Goal: Obtain resource: Download file/media

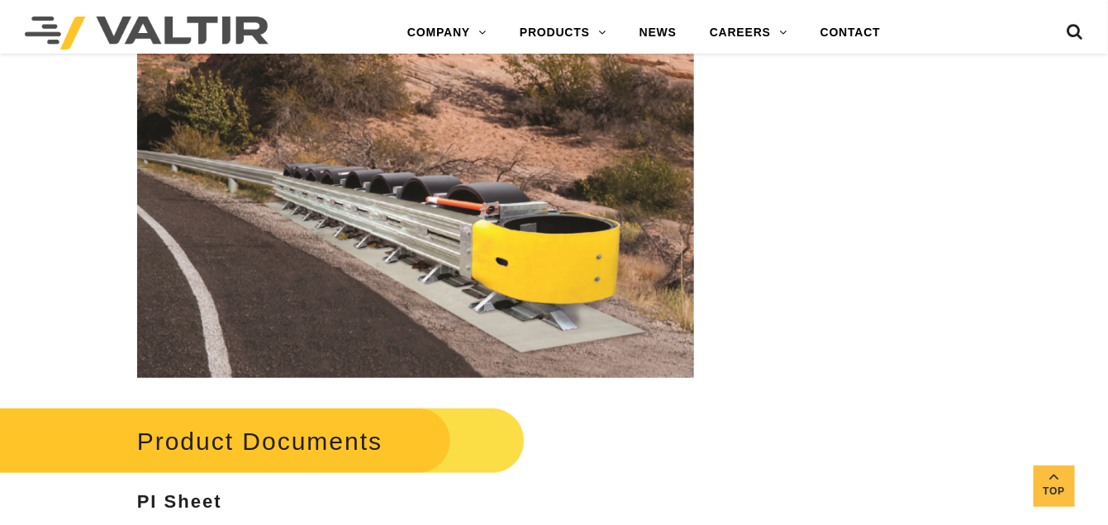
scroll to position [6722, 0]
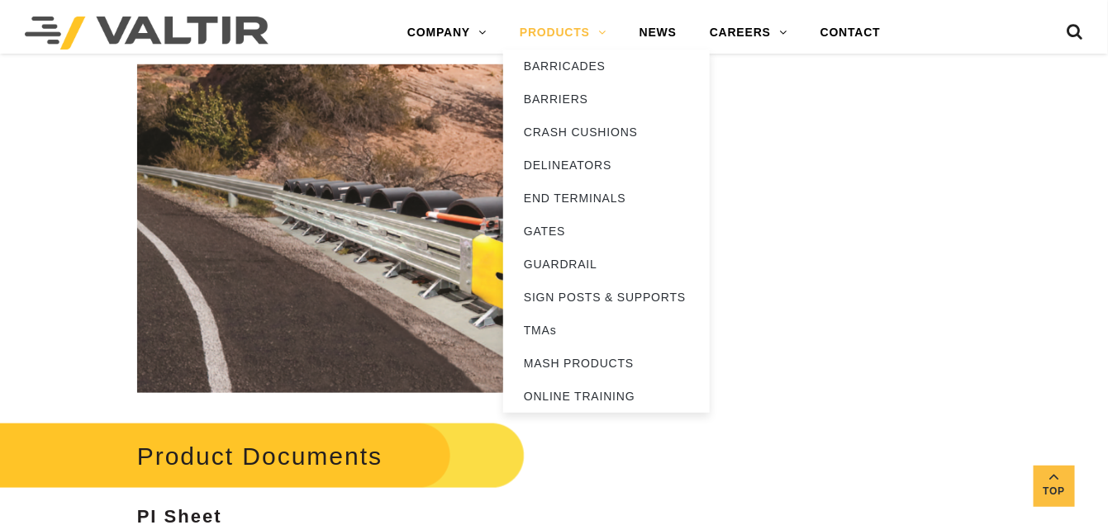
click at [561, 35] on link "PRODUCTS" at bounding box center [563, 33] width 120 height 33
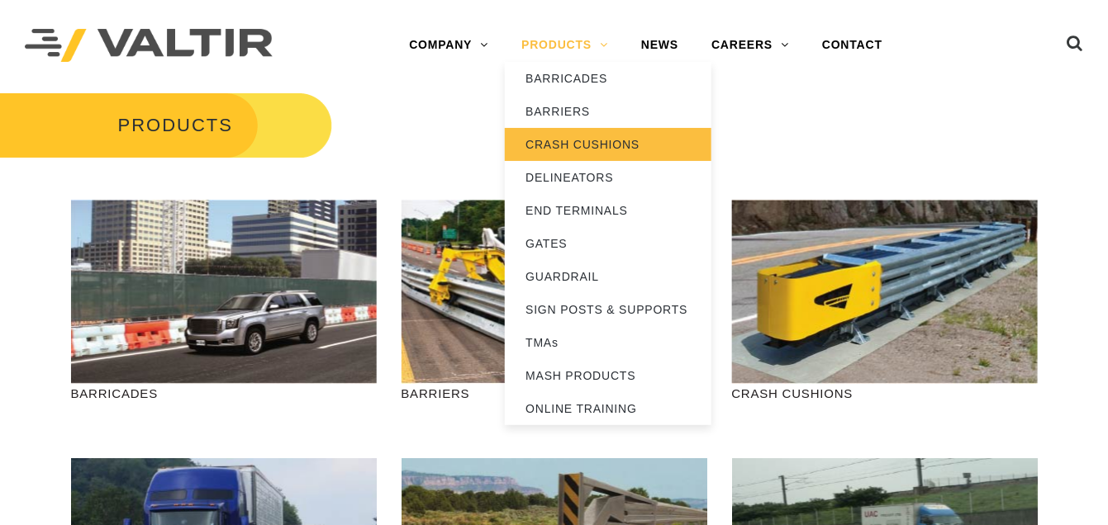
click at [559, 148] on link "CRASH CUSHIONS" at bounding box center [608, 144] width 207 height 33
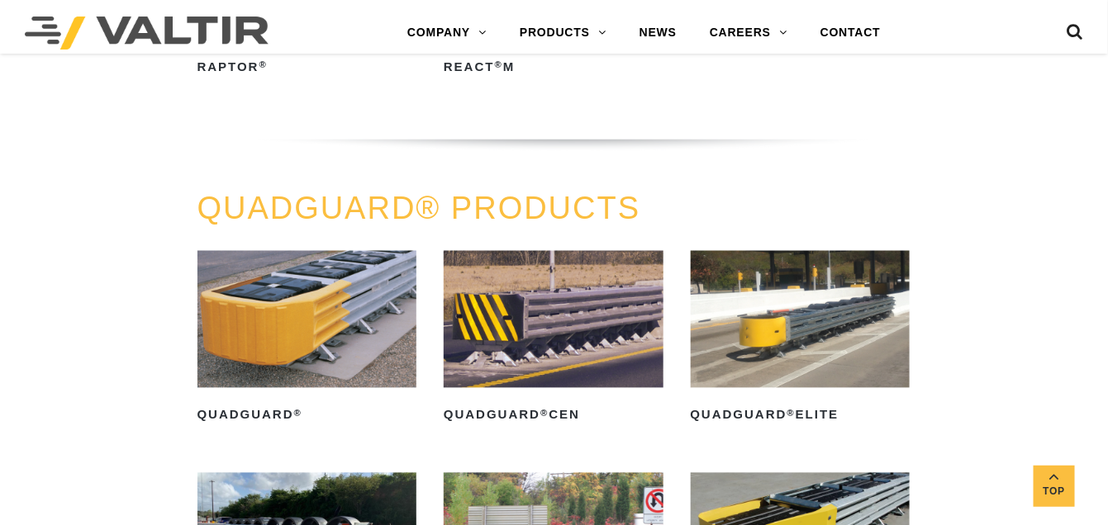
scroll to position [991, 0]
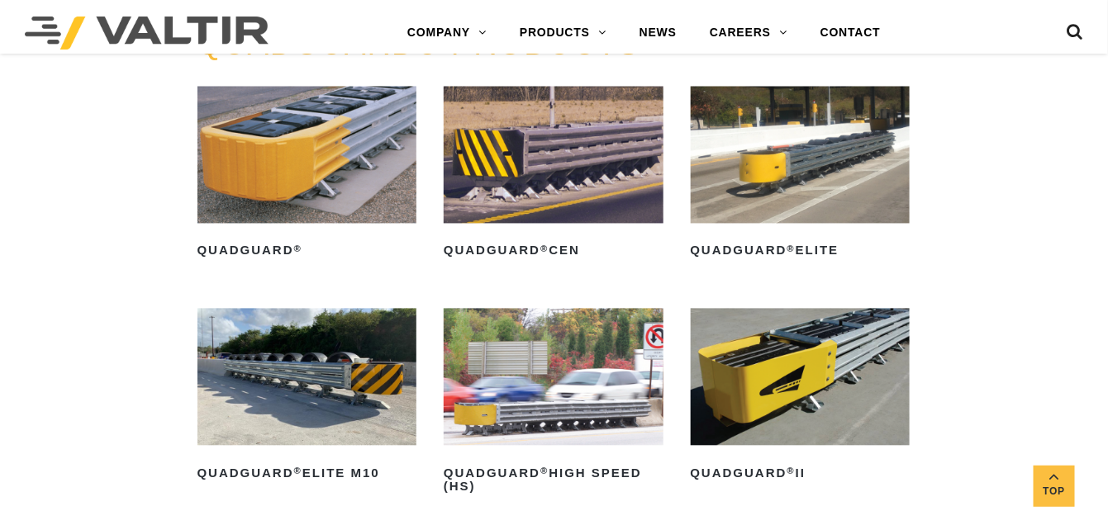
click at [780, 143] on img at bounding box center [801, 155] width 220 height 137
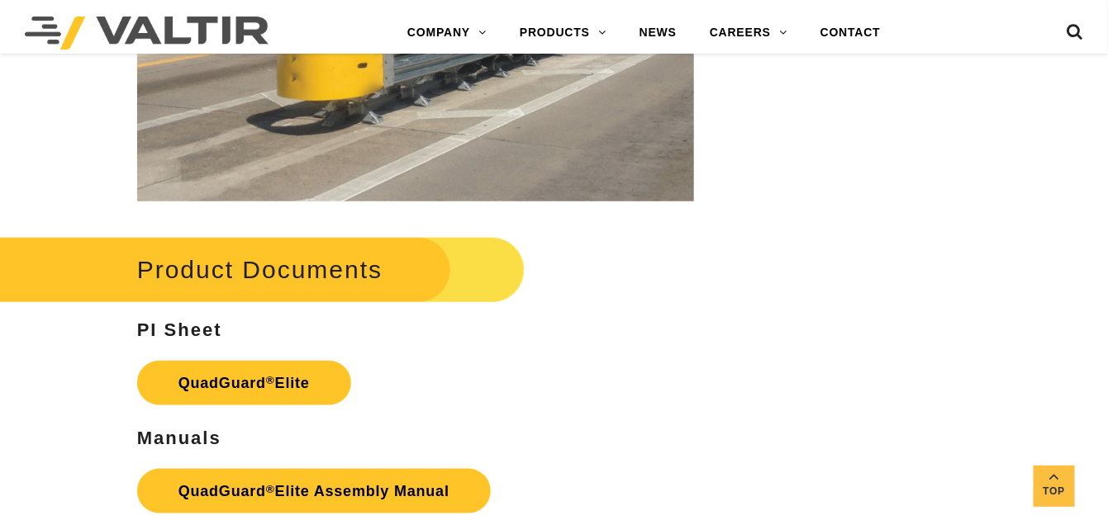
scroll to position [2396, 0]
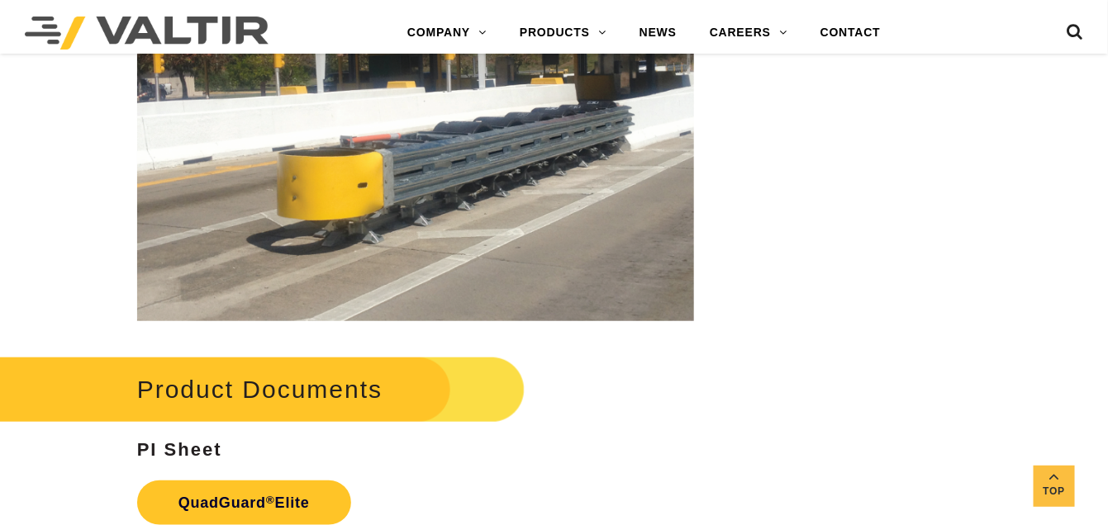
click at [438, 243] on img at bounding box center [415, 158] width 557 height 330
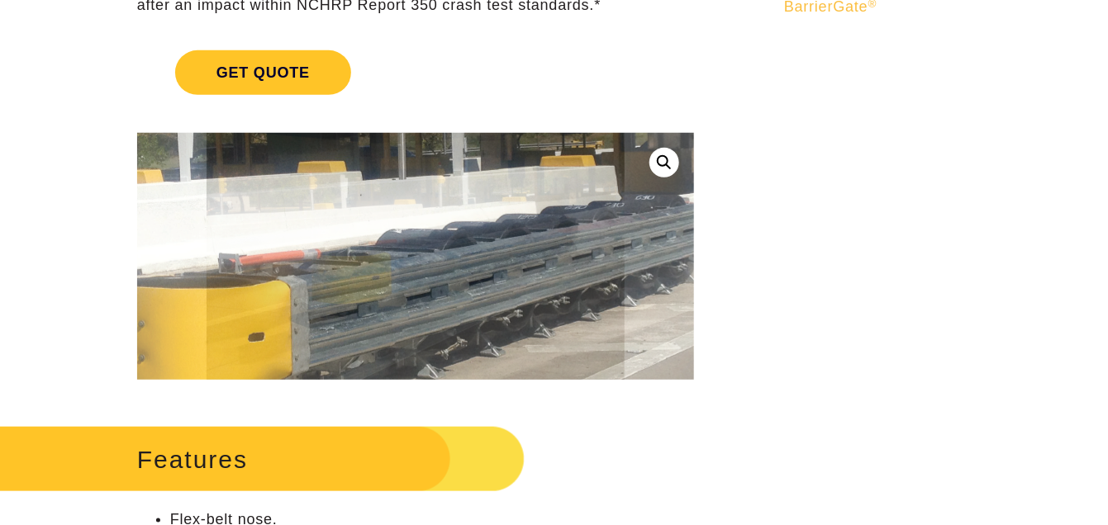
scroll to position [0, 0]
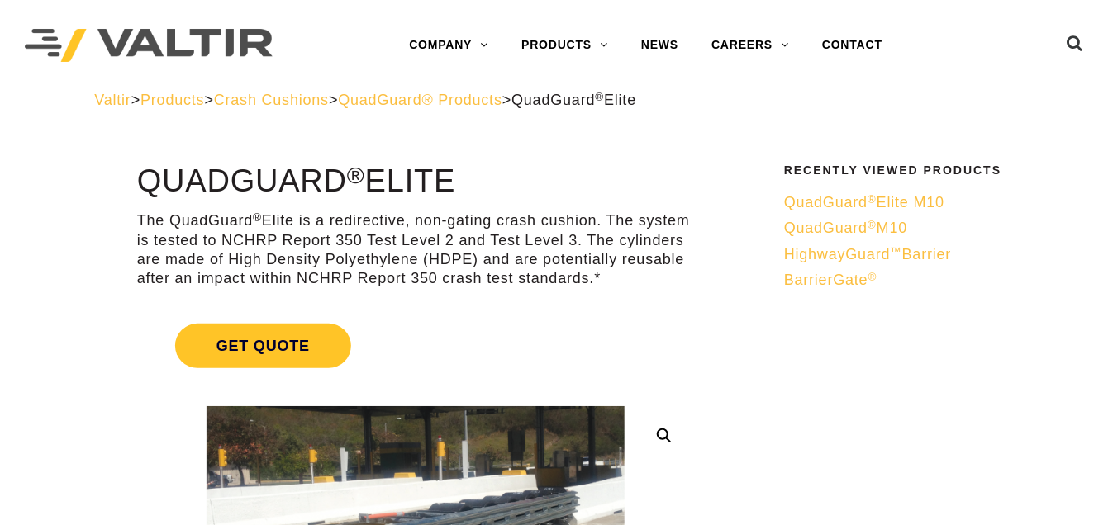
click at [325, 102] on span "Crash Cushions" at bounding box center [271, 100] width 115 height 17
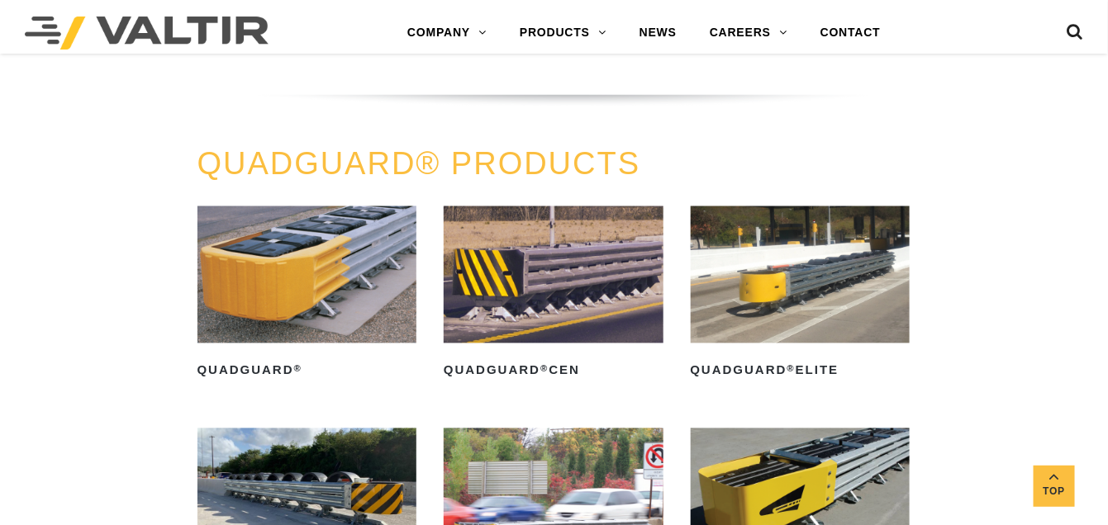
scroll to position [909, 0]
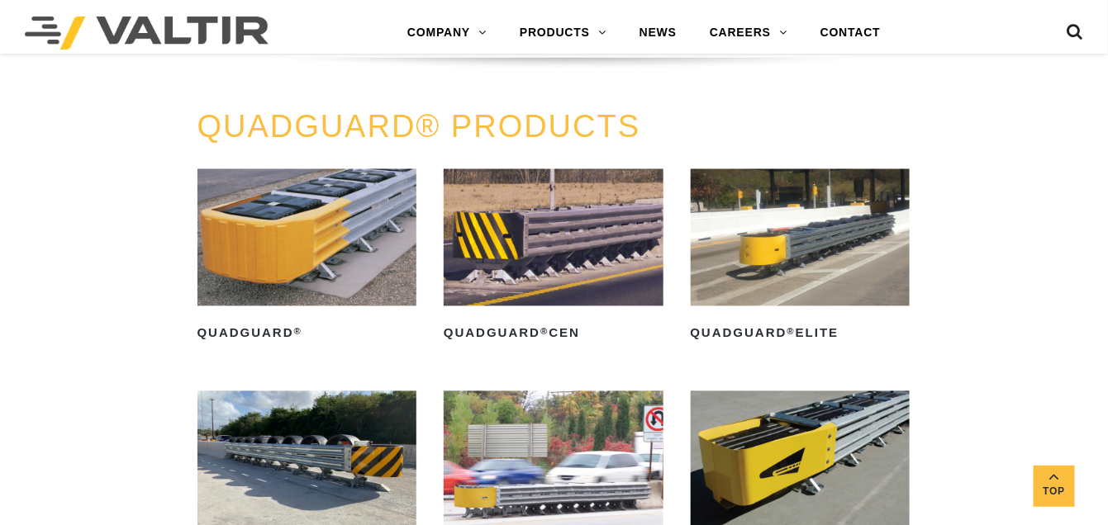
click at [802, 220] on img at bounding box center [801, 237] width 220 height 137
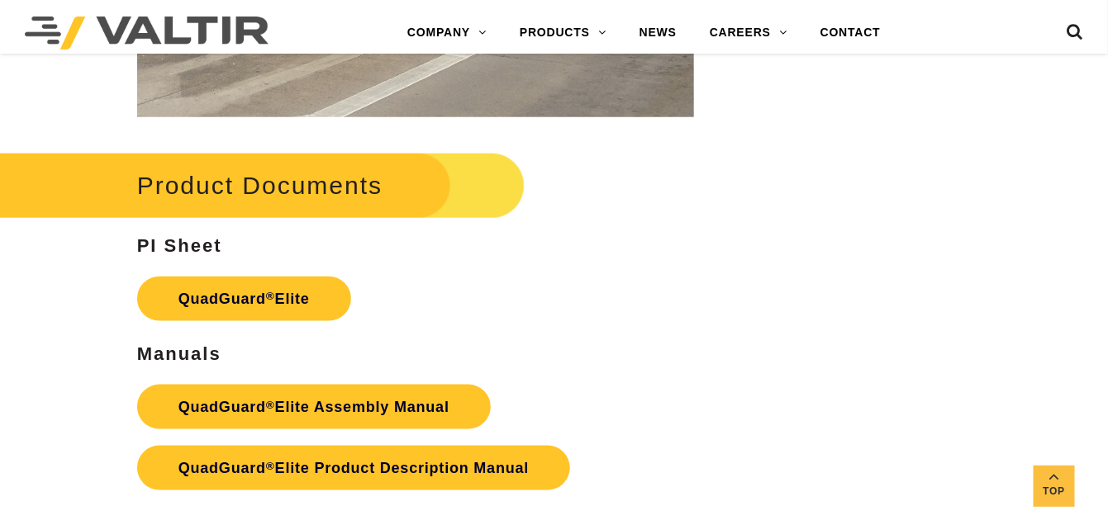
scroll to position [2561, 0]
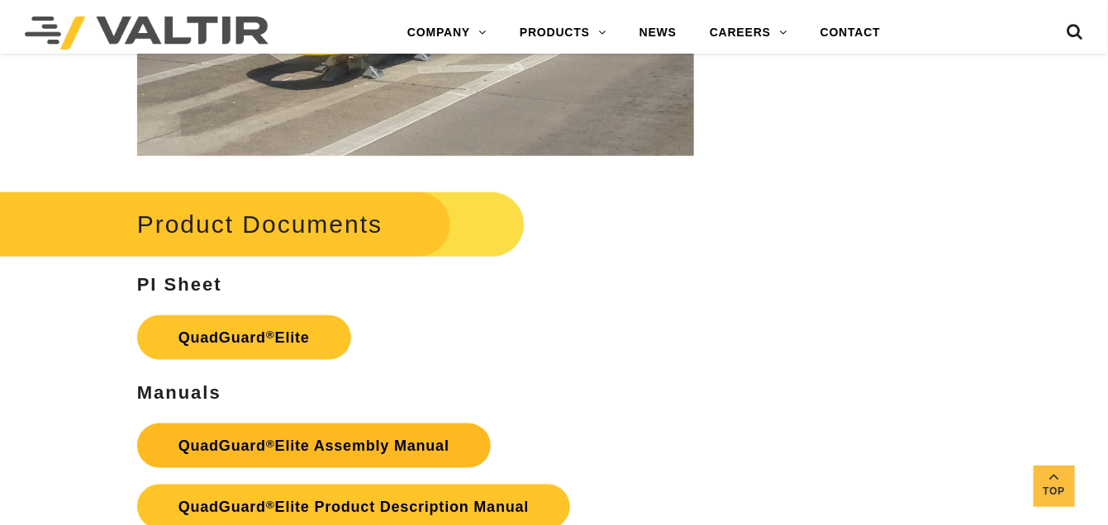
click at [318, 424] on link "QuadGuard ® Elite Assembly Manual" at bounding box center [314, 446] width 354 height 45
